Goal: Browse casually: Explore the website without a specific task or goal

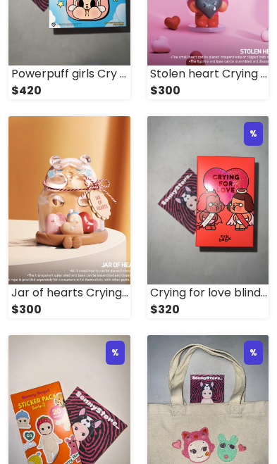
scroll to position [1663, 0]
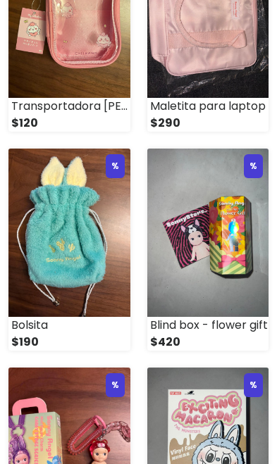
scroll to position [204, 0]
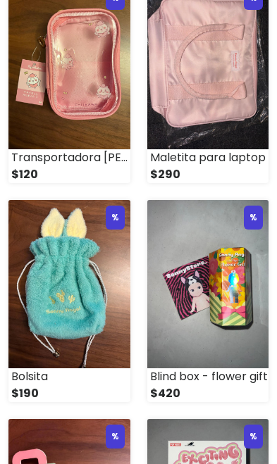
click at [84, 310] on img at bounding box center [69, 284] width 122 height 168
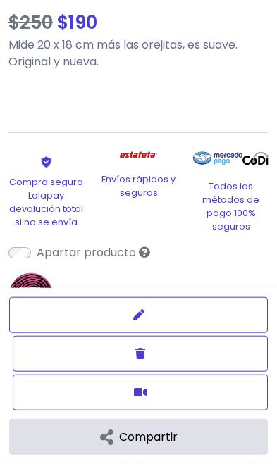
scroll to position [634, 0]
